Goal: Information Seeking & Learning: Learn about a topic

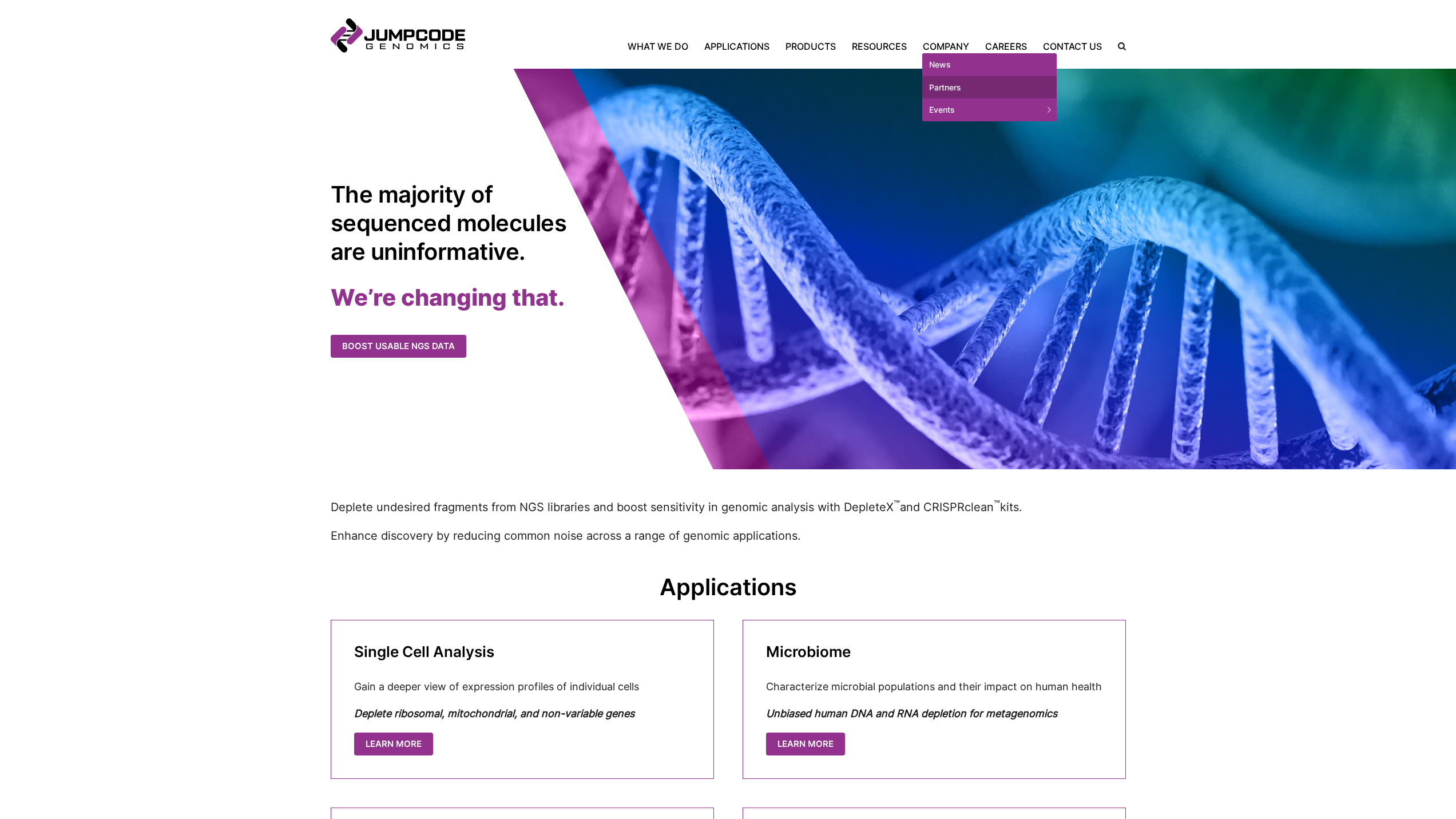
click at [953, 87] on link "Partners" at bounding box center [989, 88] width 135 height 23
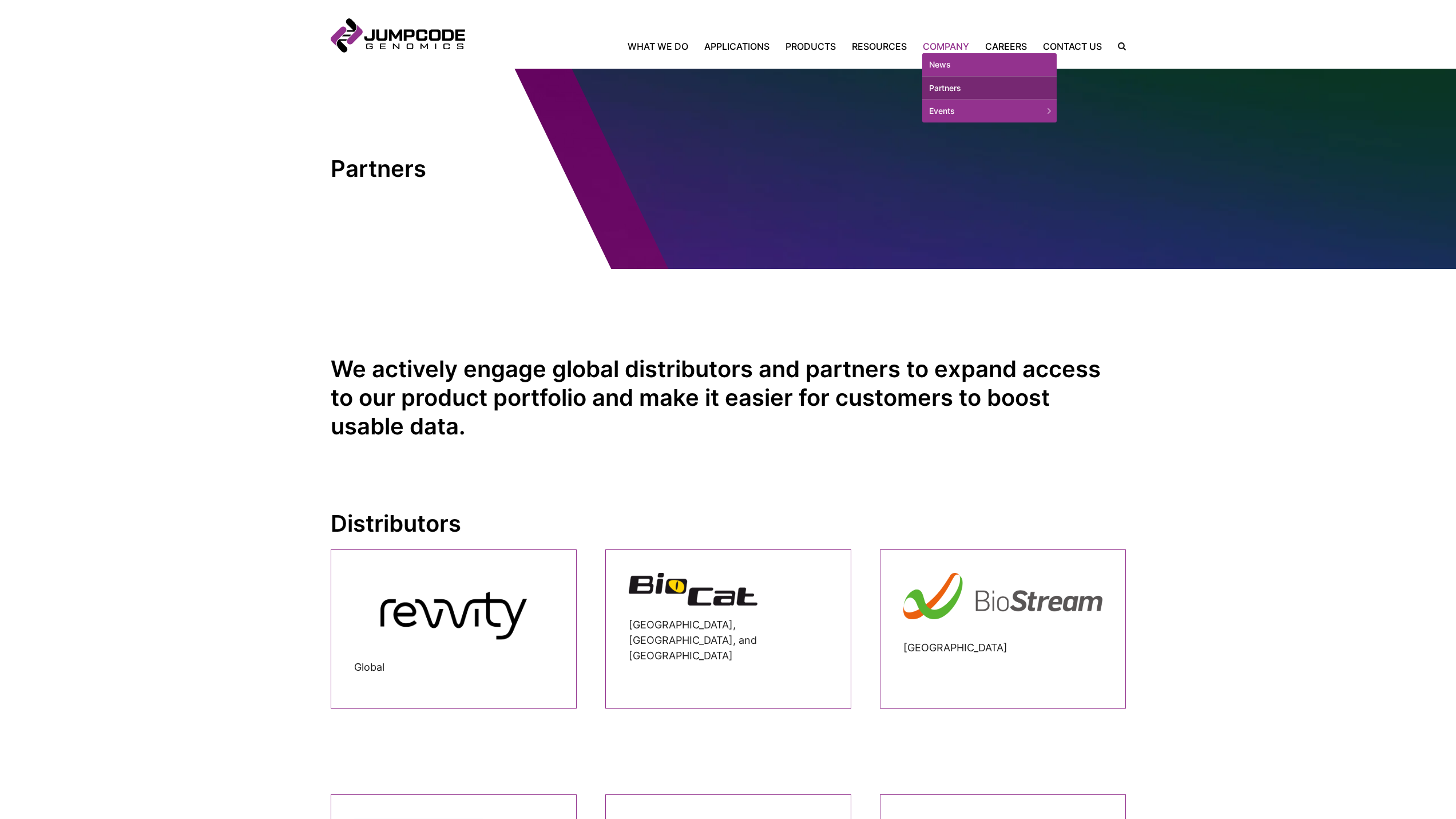
click at [947, 46] on link "Company" at bounding box center [946, 46] width 62 height 14
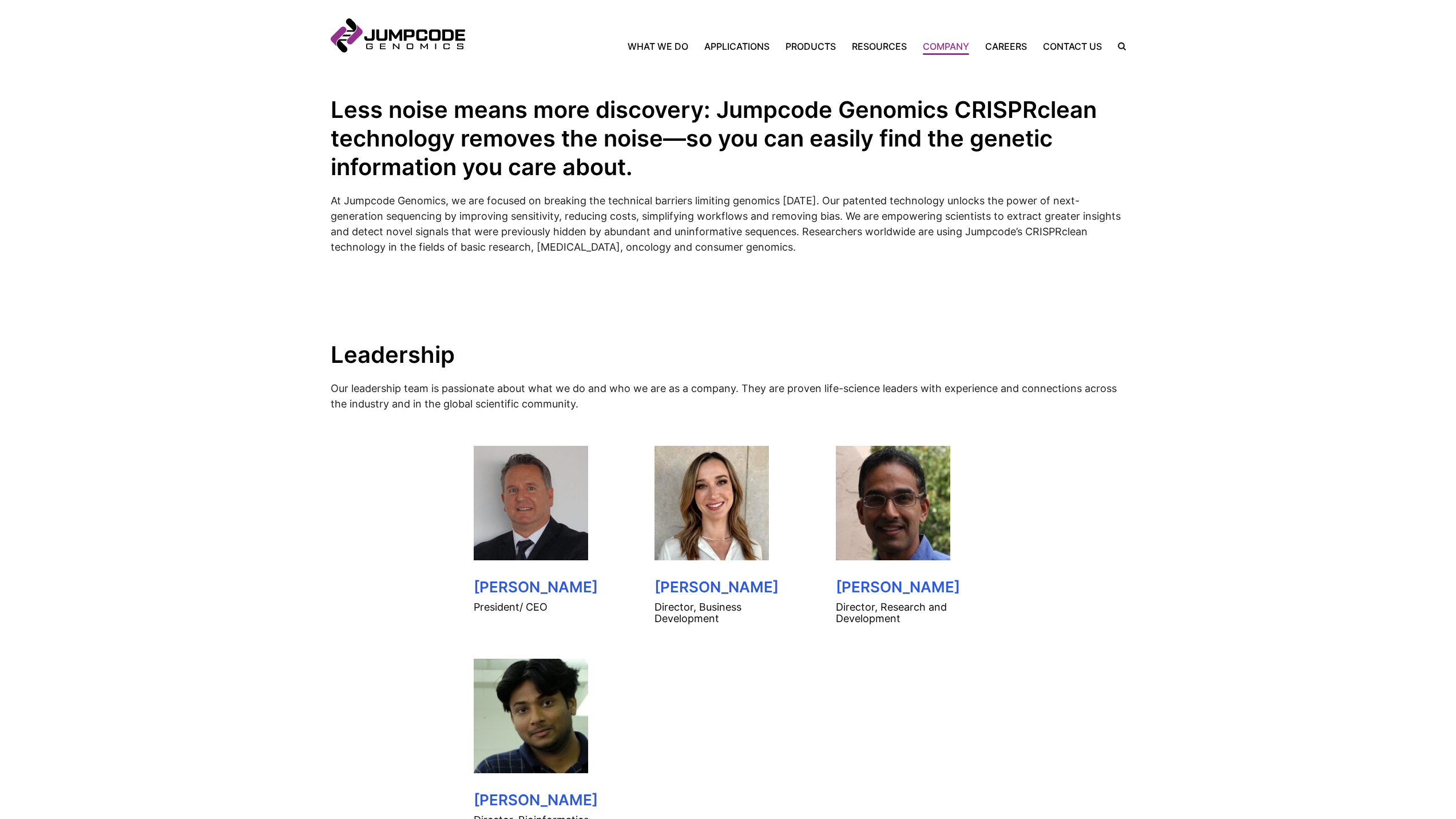
scroll to position [286, 0]
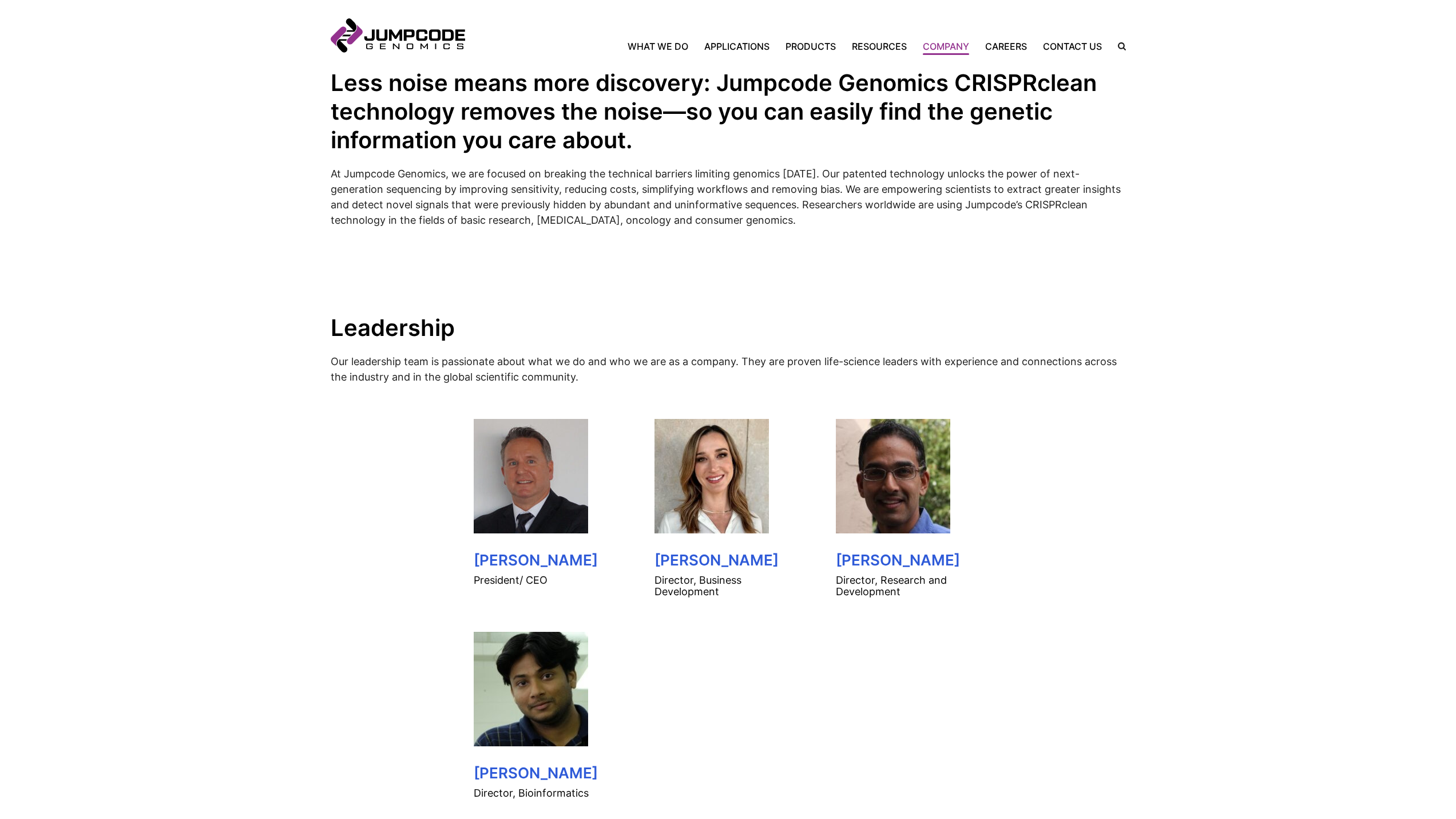
click at [735, 519] on img at bounding box center [712, 476] width 115 height 115
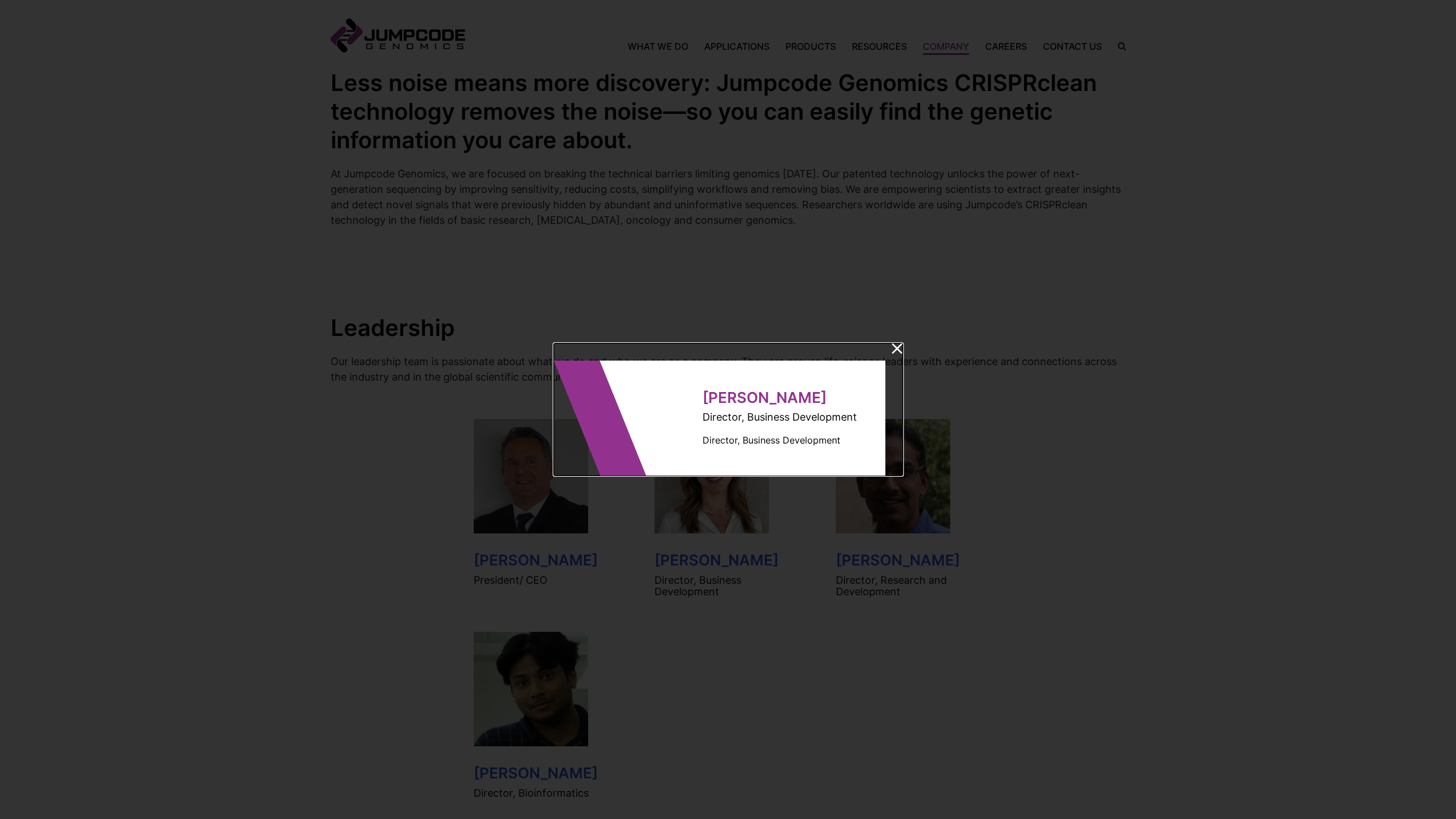
click at [890, 343] on dialog "Lee Lieberman Director, Business Development Director, Business Development" at bounding box center [728, 410] width 349 height 133
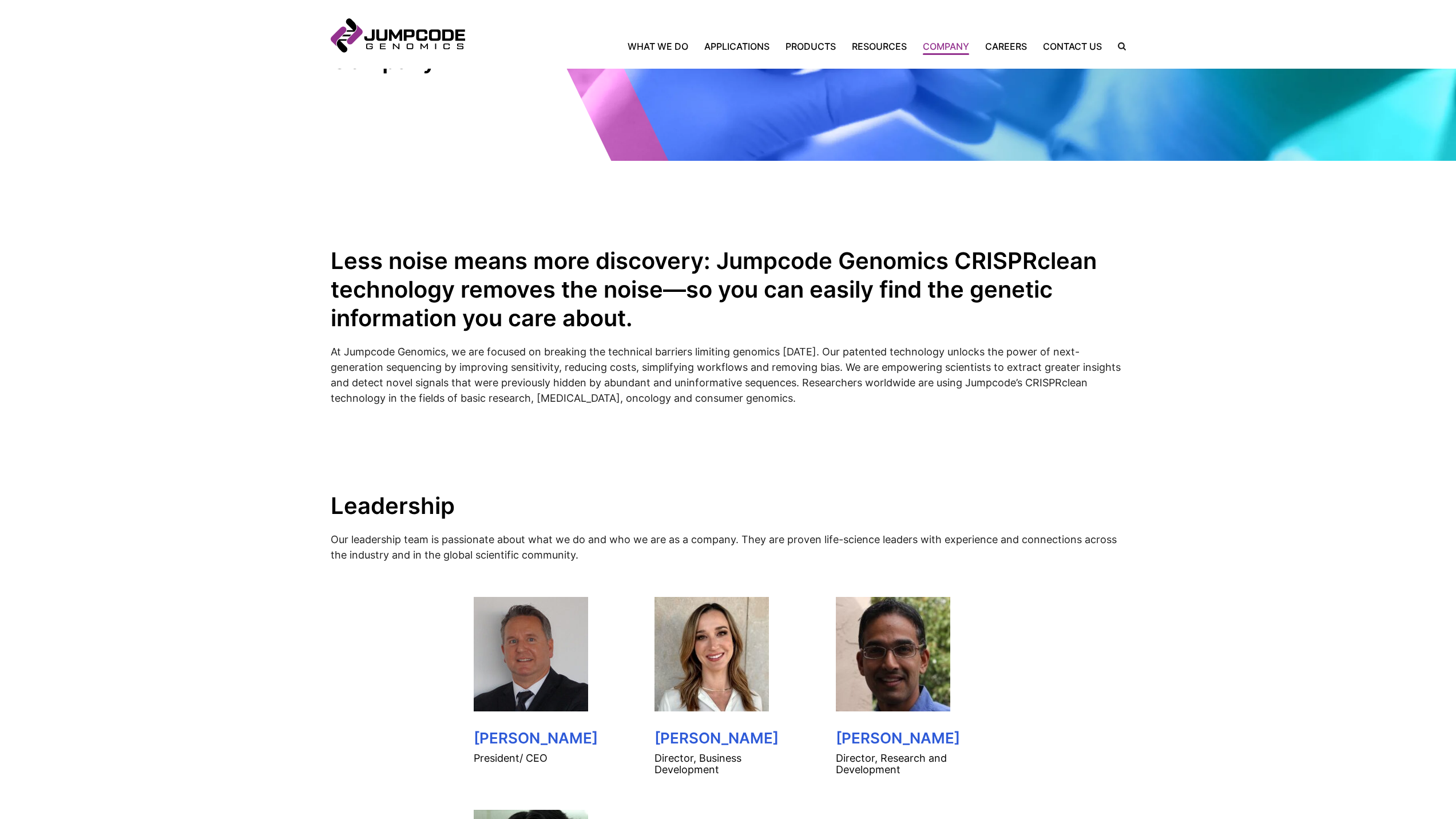
scroll to position [0, 0]
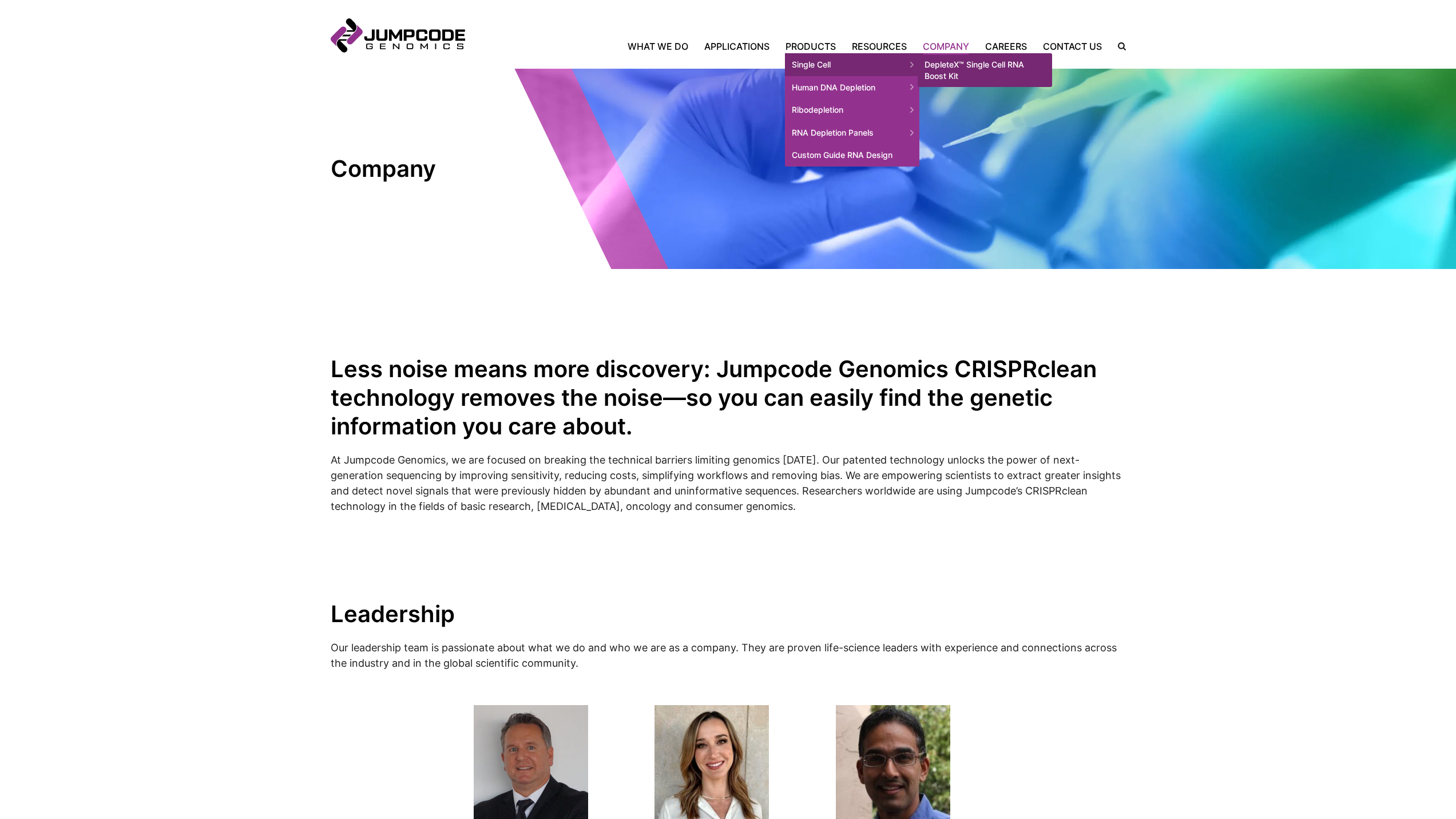
click at [890, 69] on span "Single Cell" at bounding box center [853, 65] width 135 height 23
click at [807, 57] on span "Single Cell" at bounding box center [853, 65] width 135 height 23
click at [947, 69] on link "DepleteX™ Single Cell RNA Boost Kit" at bounding box center [985, 70] width 135 height 34
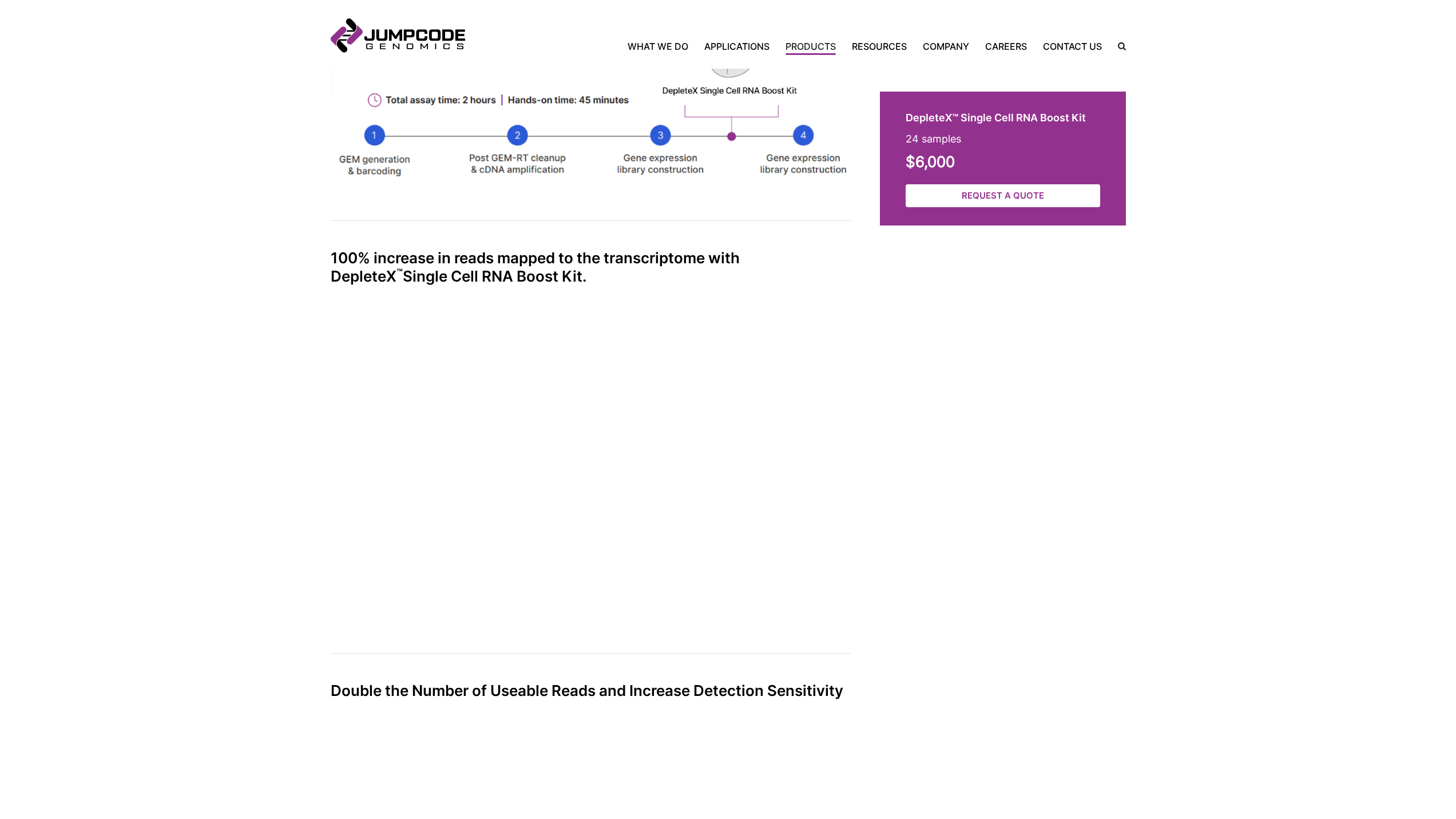
scroll to position [1373, 0]
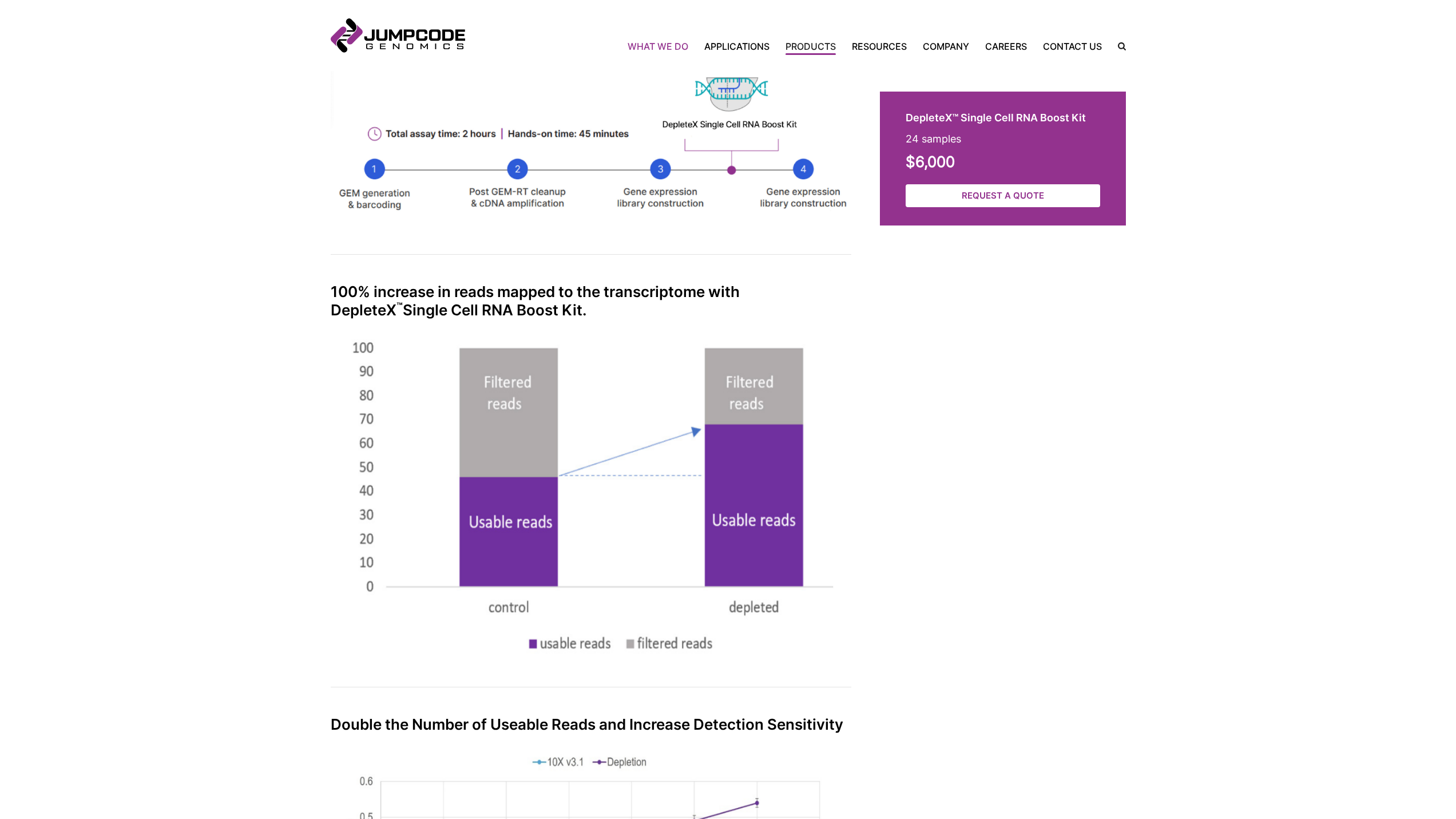
click at [645, 43] on link "What We Do" at bounding box center [662, 46] width 68 height 14
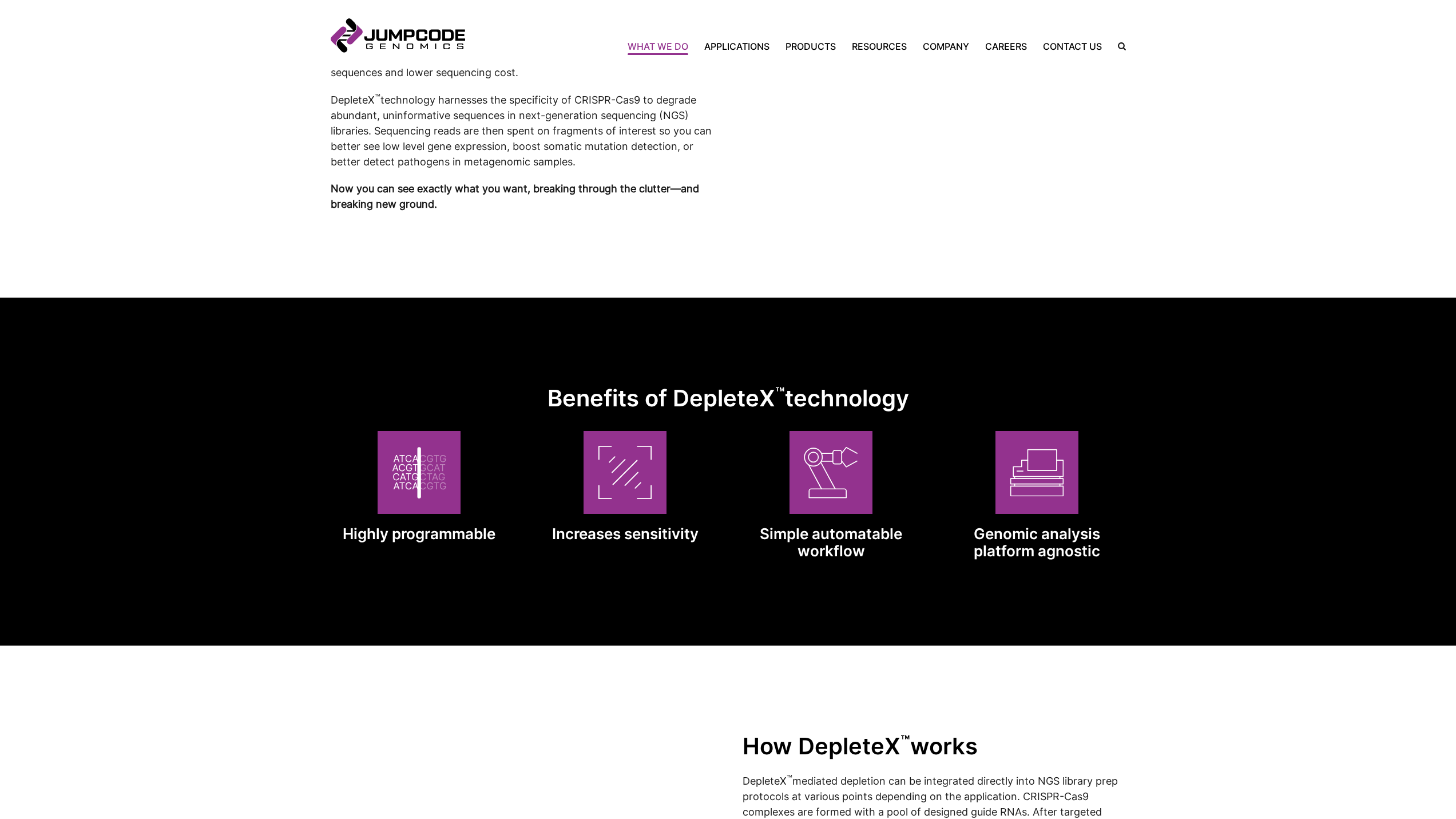
scroll to position [801, 0]
